Goal: Obtain resource: Download file/media

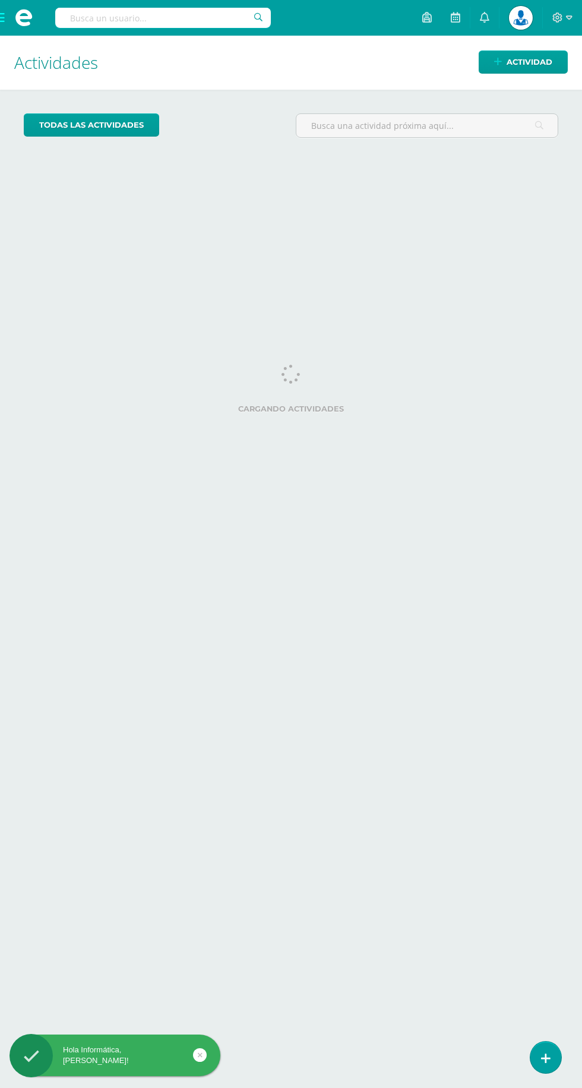
click at [20, 22] on span at bounding box center [24, 18] width 18 height 18
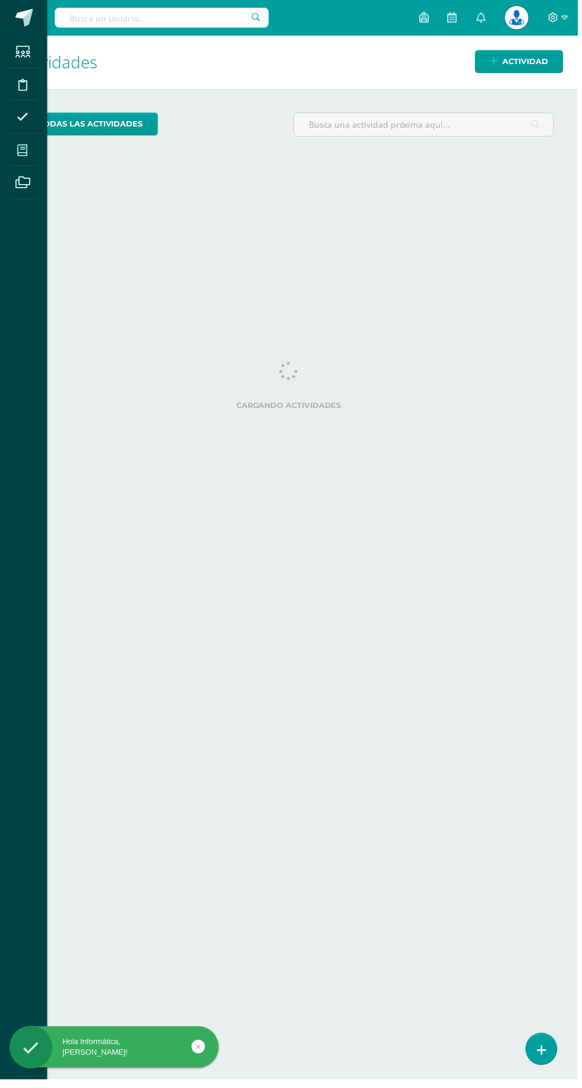
click at [23, 151] on icon at bounding box center [22, 151] width 11 height 12
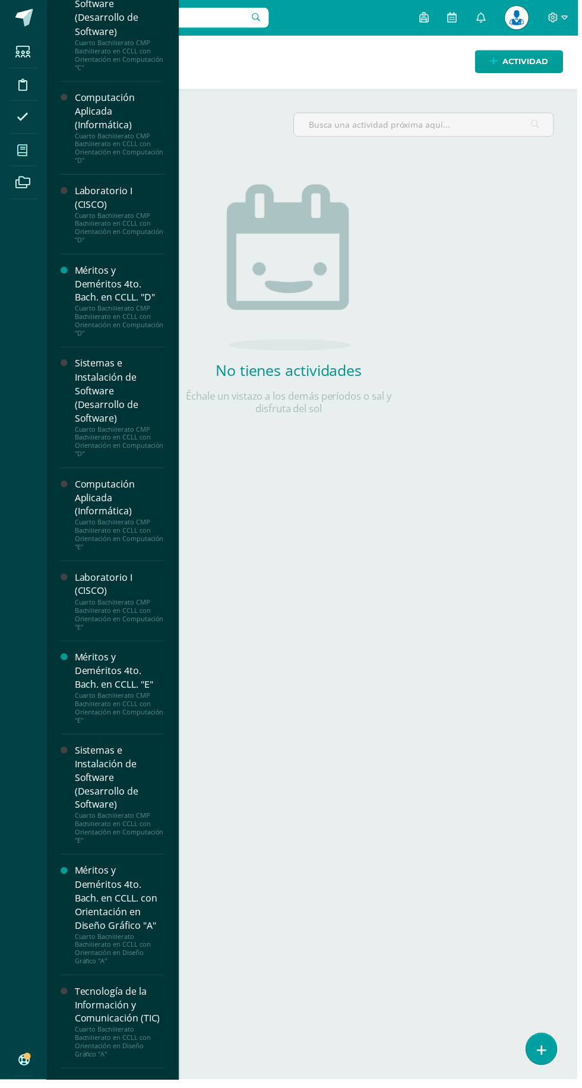
scroll to position [2161, 0]
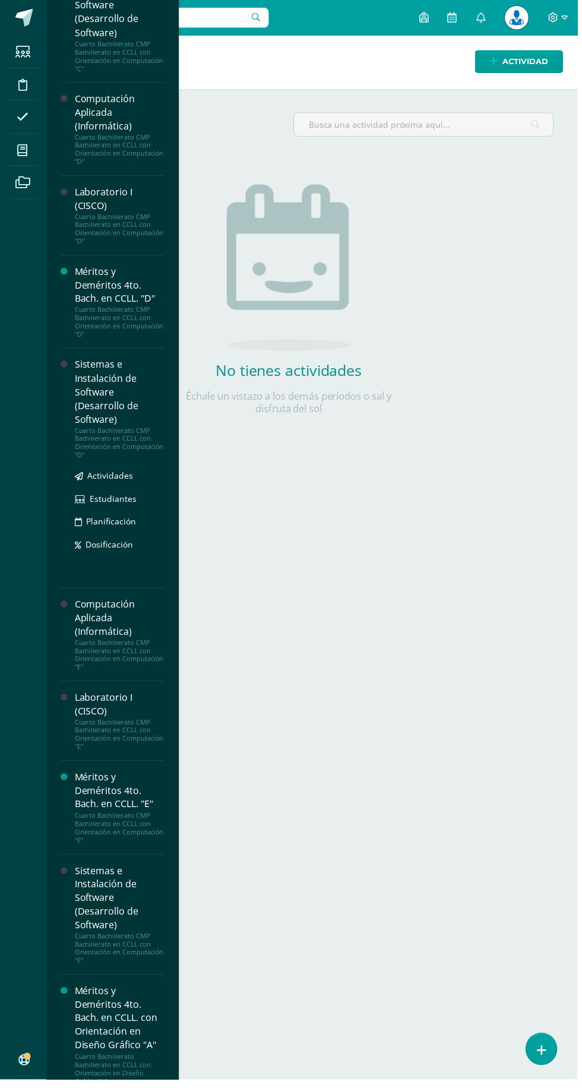
click at [97, 430] on div "Sistemas e Instalación de Software (Desarrollo de Software)" at bounding box center [120, 395] width 90 height 69
click at [102, 485] on span "Actividades" at bounding box center [111, 479] width 46 height 11
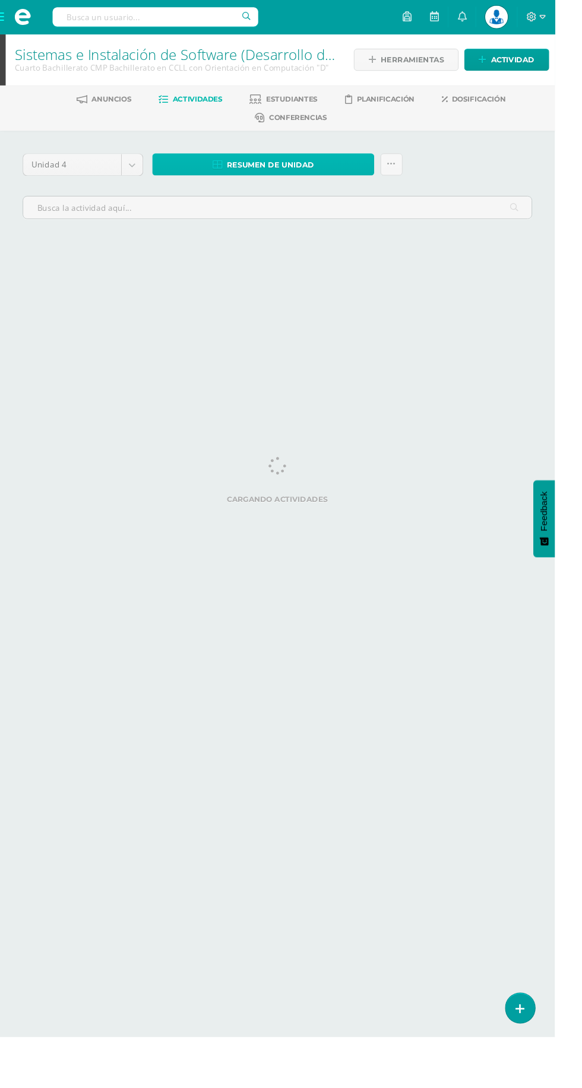
click at [328, 169] on link "Resumen de unidad" at bounding box center [276, 172] width 233 height 23
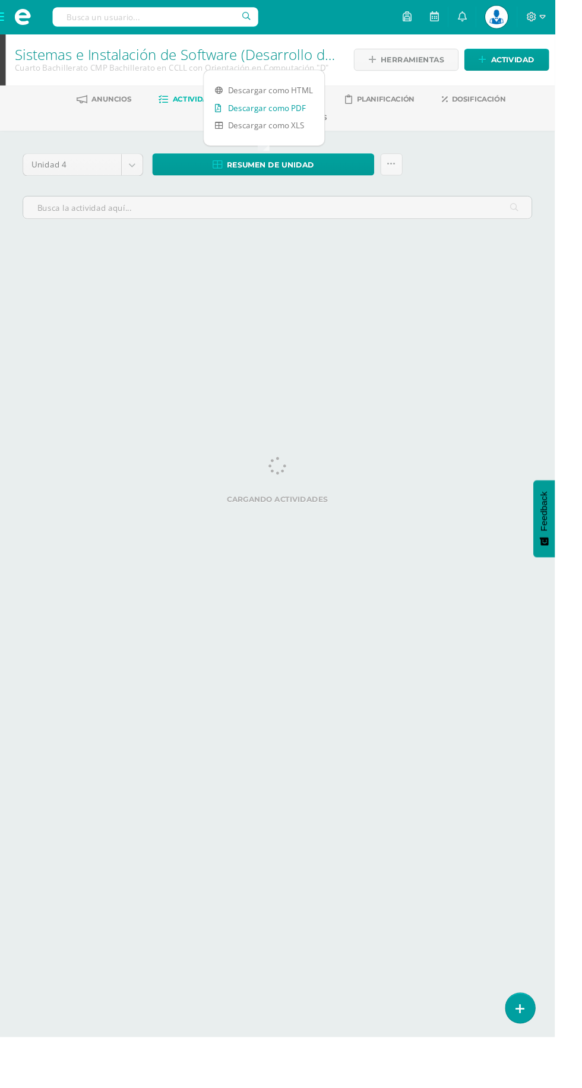
click at [299, 112] on link "Descargar como PDF" at bounding box center [277, 113] width 126 height 18
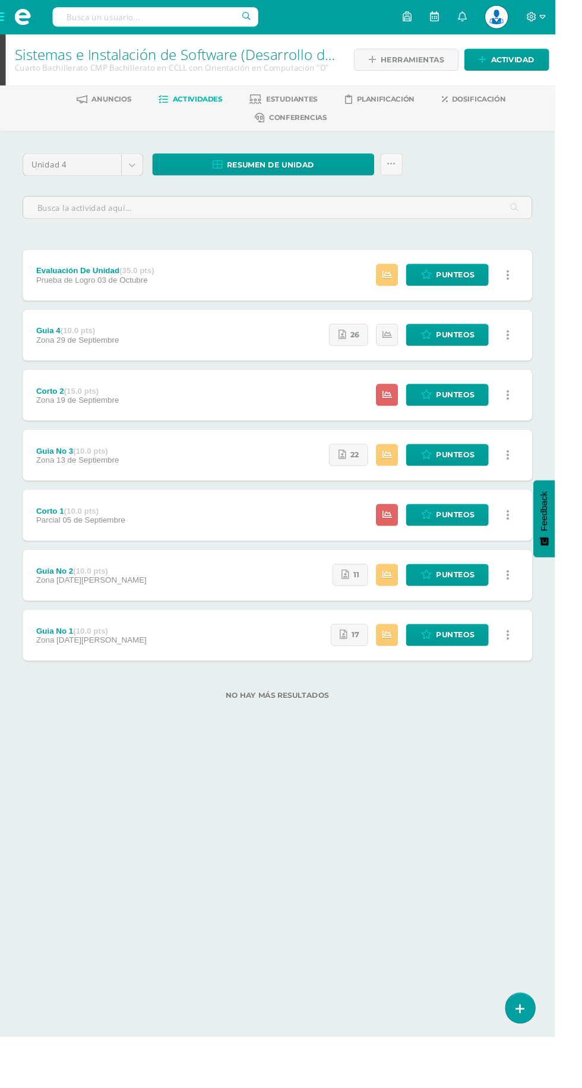
click at [24, 18] on span at bounding box center [24, 18] width 18 height 18
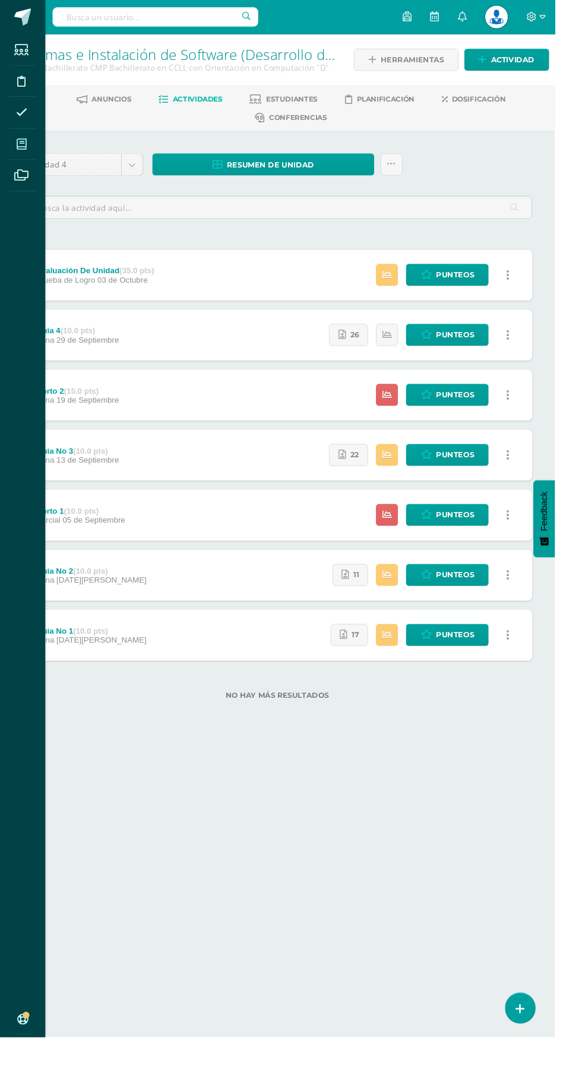
click at [31, 154] on span at bounding box center [22, 151] width 27 height 27
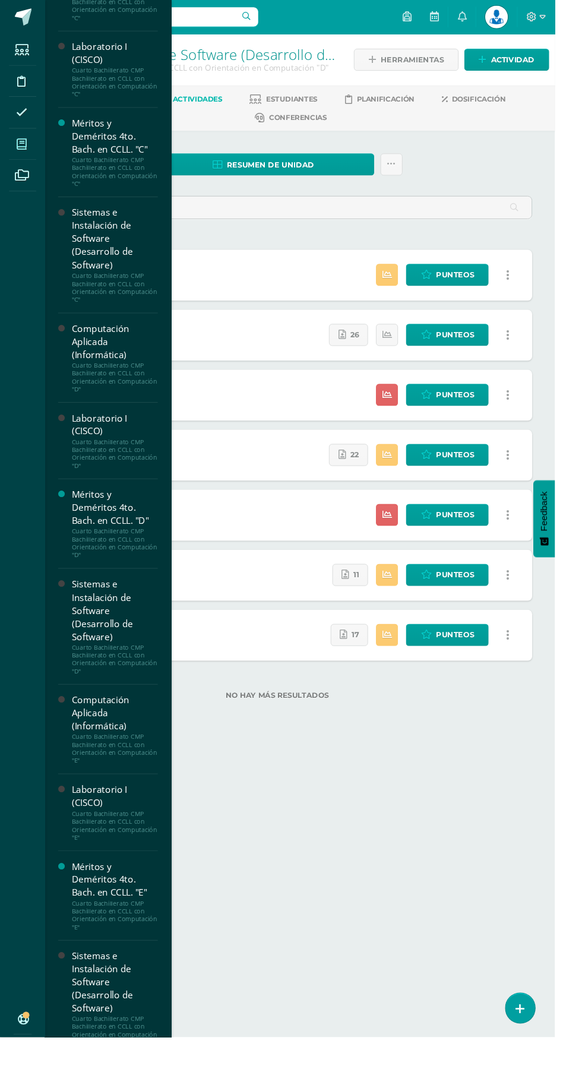
scroll to position [1915, 0]
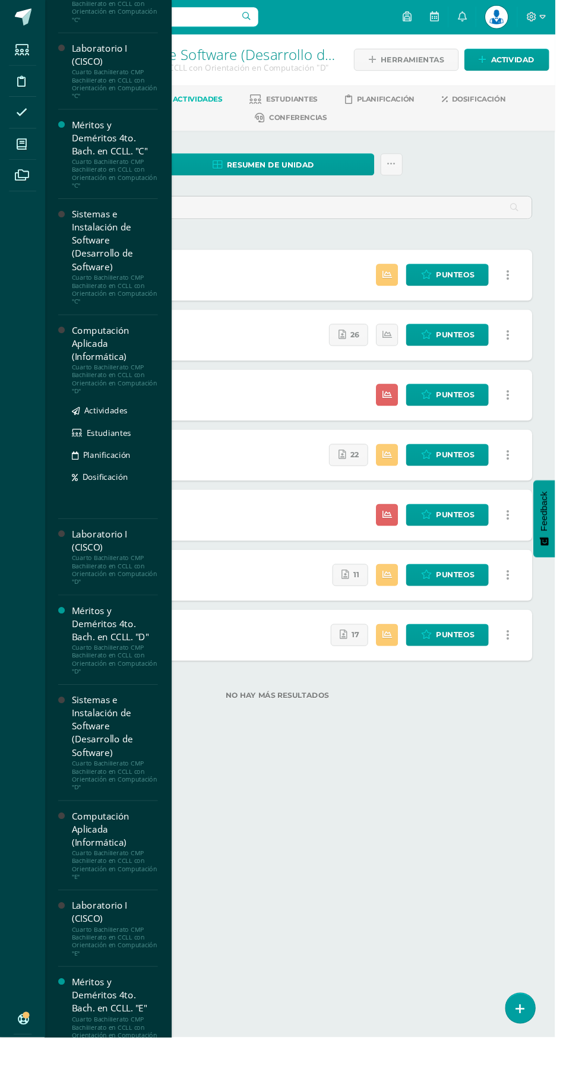
click at [96, 381] on div "Computación Aplicada (Informática)" at bounding box center [120, 360] width 90 height 41
click at [117, 459] on span "Estudiantes" at bounding box center [114, 453] width 47 height 11
click at [104, 436] on span "Actividades" at bounding box center [111, 430] width 46 height 11
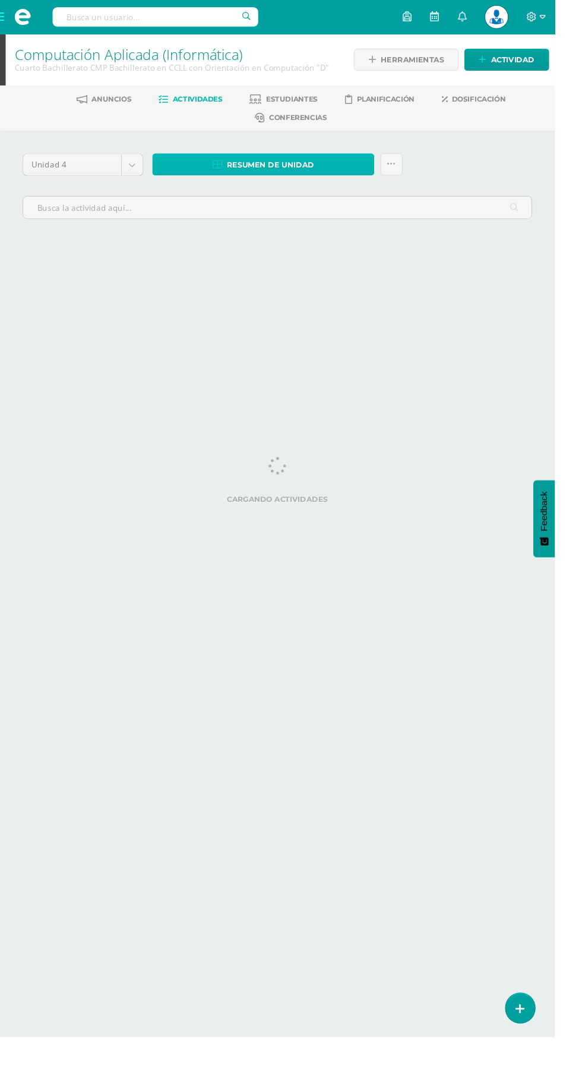
click at [298, 172] on span "Resumen de unidad" at bounding box center [283, 173] width 91 height 22
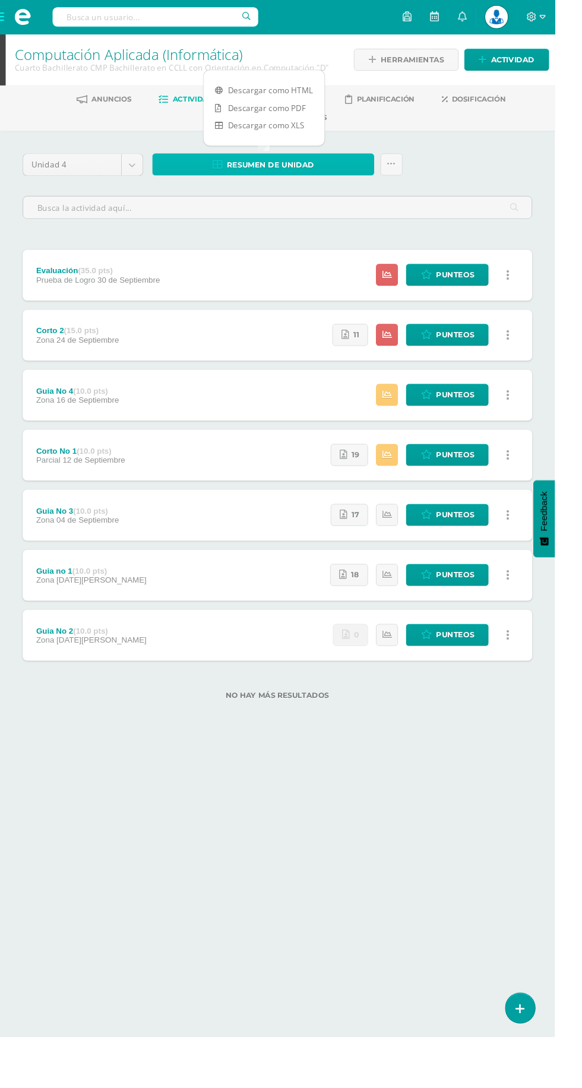
click at [297, 172] on span "Resumen de unidad" at bounding box center [283, 173] width 91 height 22
click at [278, 115] on link "Descargar como PDF" at bounding box center [277, 113] width 126 height 18
